Goal: Task Accomplishment & Management: Use online tool/utility

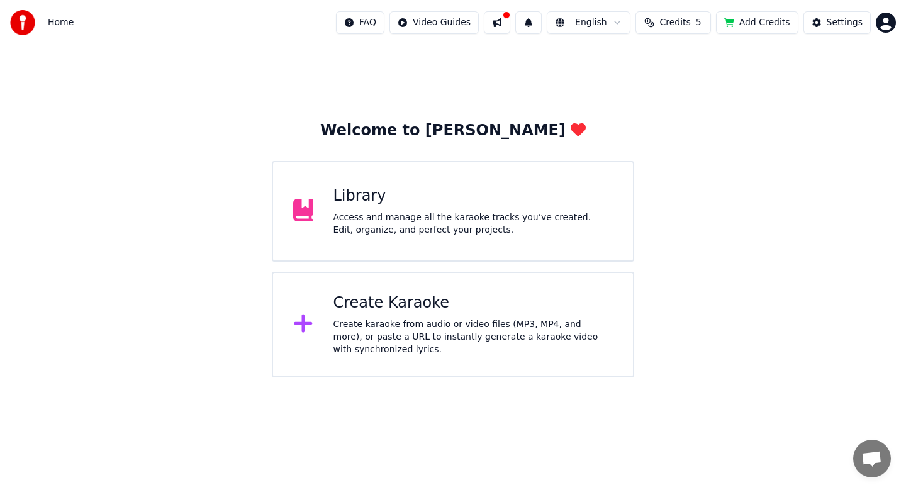
click at [396, 304] on div "Create Karaoke" at bounding box center [473, 303] width 280 height 20
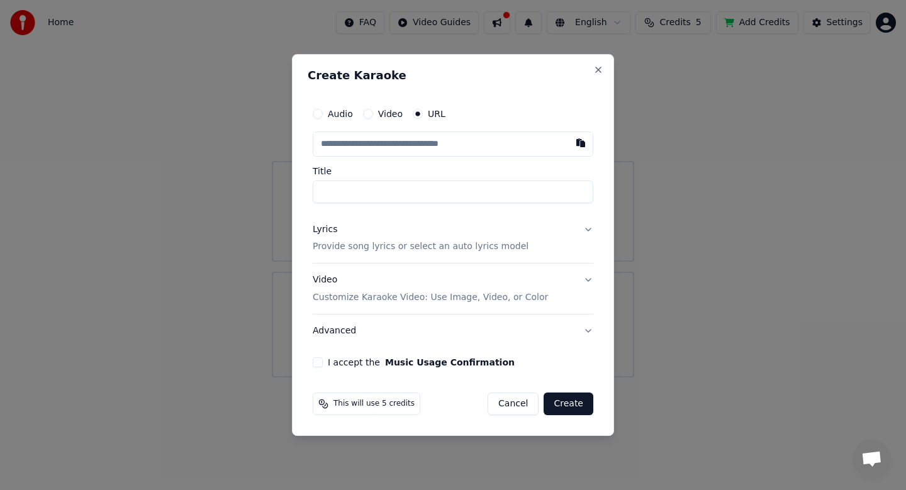
type input "**********"
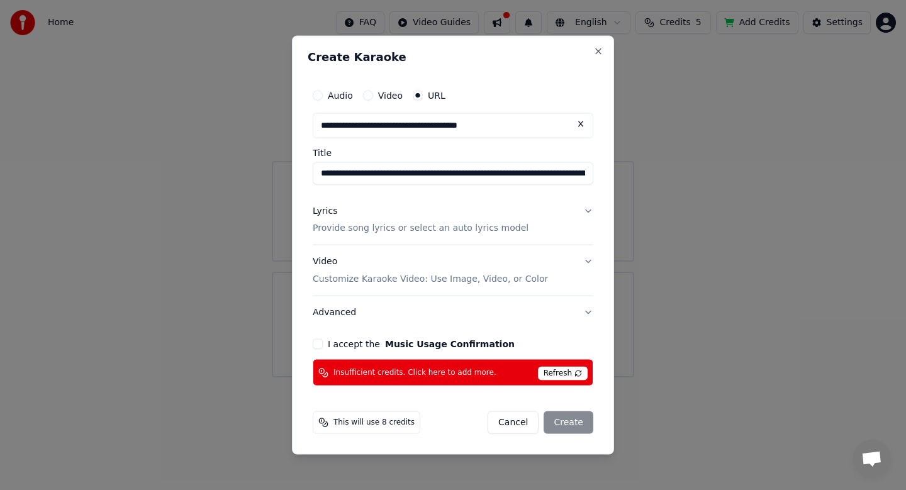
type input "**********"
click at [319, 343] on button "I accept the Music Usage Confirmation" at bounding box center [318, 344] width 10 height 10
click at [450, 373] on span "Insufficient credits. Click here to add more." at bounding box center [414, 372] width 163 height 10
click at [587, 209] on button "Lyrics Provide song lyrics or select an auto lyrics model" at bounding box center [453, 219] width 281 height 50
type input "**********"
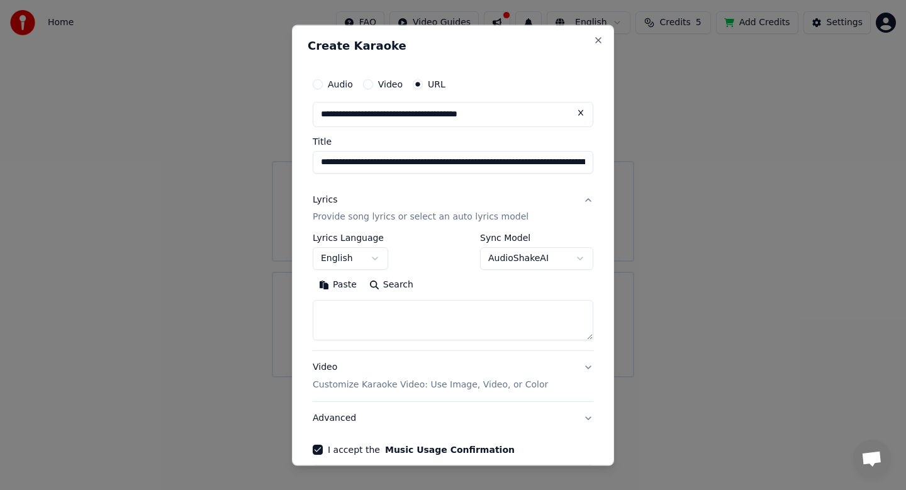
click at [546, 260] on body "**********" at bounding box center [453, 188] width 906 height 377
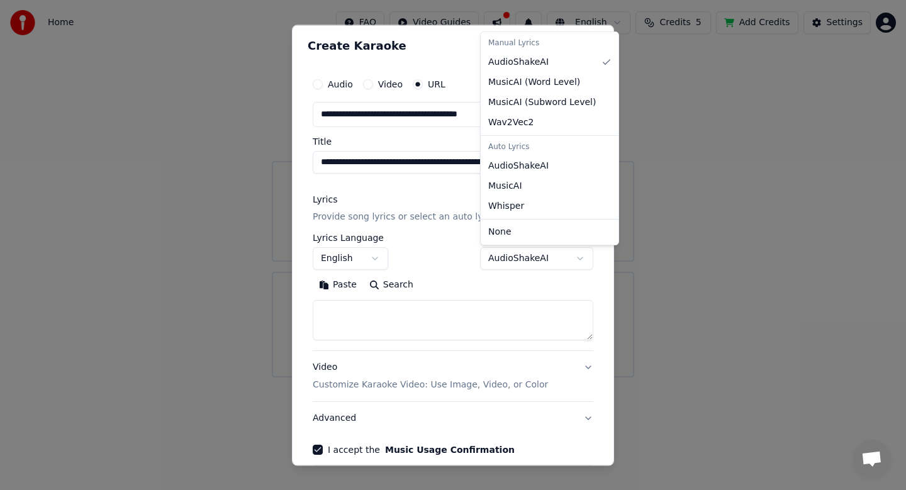
select select "****"
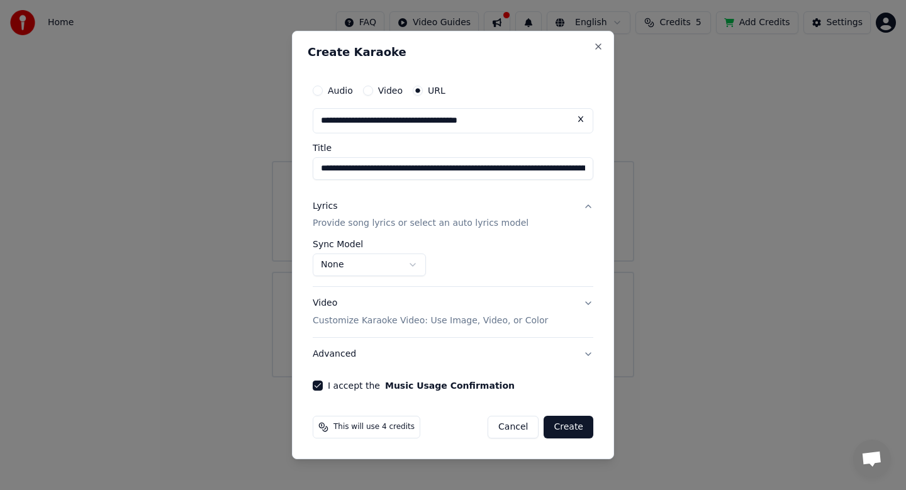
click at [574, 433] on button "Create" at bounding box center [568, 427] width 50 height 23
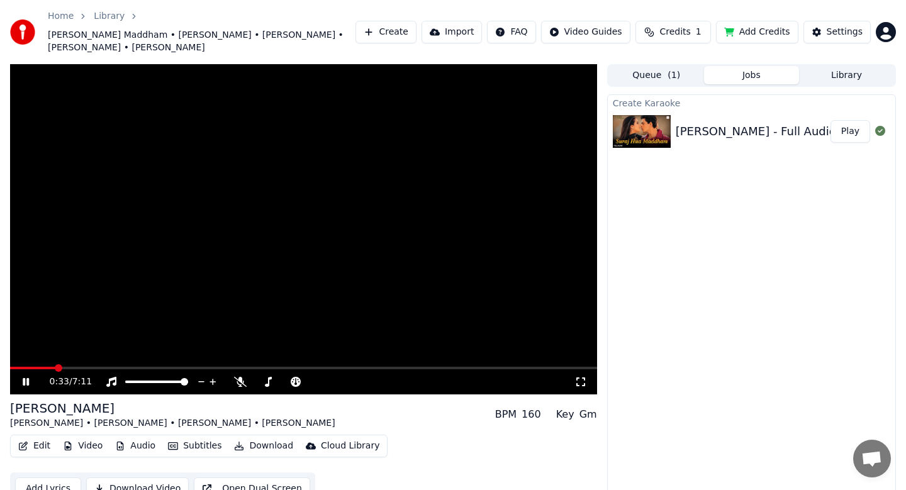
click at [347, 220] on video at bounding box center [303, 229] width 587 height 330
click at [270, 378] on span at bounding box center [273, 382] width 8 height 8
click at [254, 378] on span at bounding box center [258, 382] width 8 height 8
click at [356, 381] on icon at bounding box center [358, 381] width 6 height 1
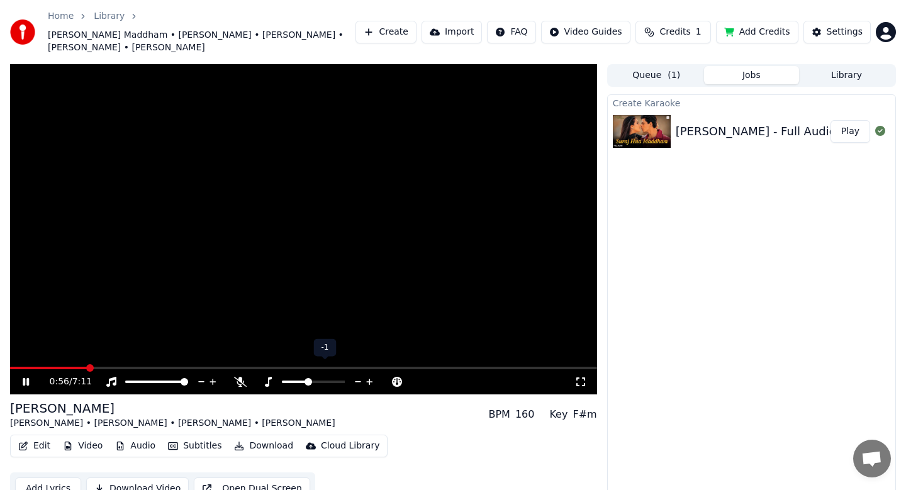
click at [372, 376] on icon at bounding box center [370, 382] width 12 height 13
click at [364, 262] on video at bounding box center [303, 229] width 587 height 330
click at [244, 229] on video at bounding box center [303, 229] width 587 height 330
click at [329, 240] on video at bounding box center [303, 229] width 587 height 330
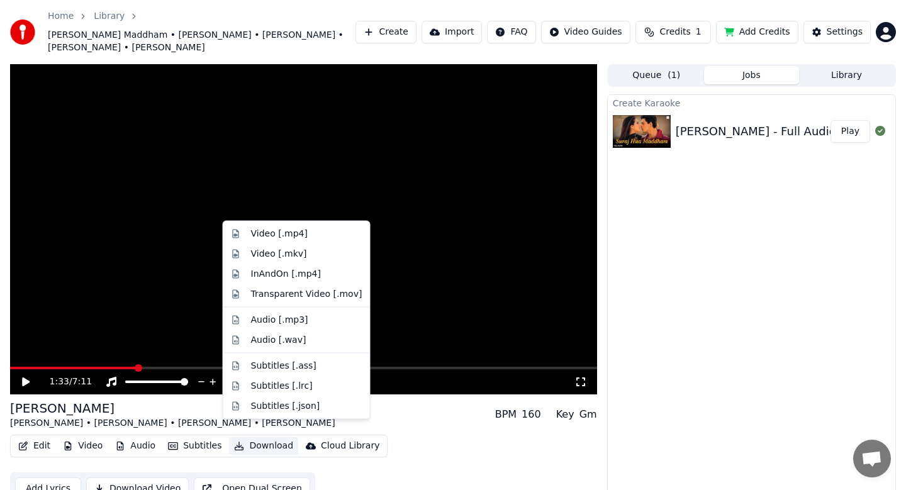
click at [258, 437] on button "Download" at bounding box center [263, 446] width 69 height 18
click at [284, 339] on div "Audio [.wav]" at bounding box center [278, 339] width 55 height 13
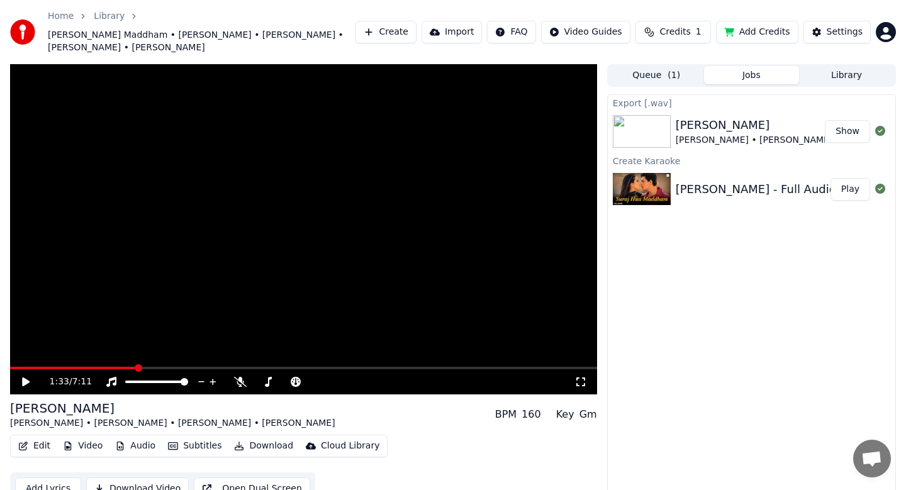
click at [855, 120] on button "Show" at bounding box center [847, 131] width 45 height 23
click at [244, 177] on video at bounding box center [303, 229] width 587 height 330
click at [204, 367] on span at bounding box center [303, 368] width 587 height 3
click at [240, 367] on span at bounding box center [303, 368] width 587 height 3
click at [253, 353] on video at bounding box center [303, 229] width 587 height 330
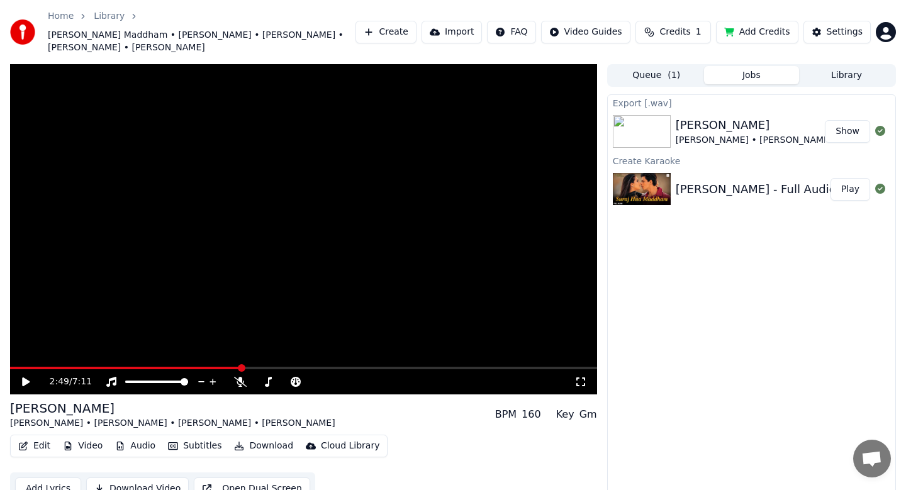
click at [341, 238] on video at bounding box center [303, 229] width 587 height 330
click at [419, 247] on video at bounding box center [303, 229] width 587 height 330
